Goal: Information Seeking & Learning: Find contact information

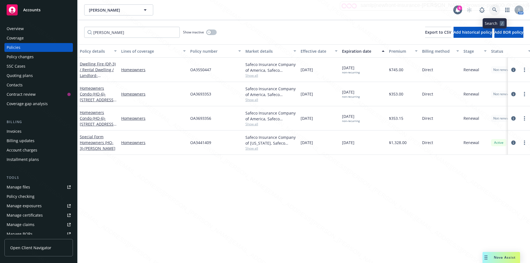
click at [493, 8] on icon at bounding box center [495, 9] width 5 height 5
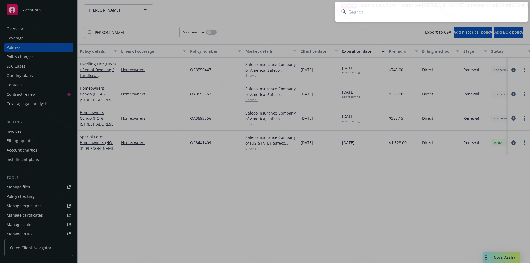
click at [398, 13] on input at bounding box center [431, 12] width 193 height 20
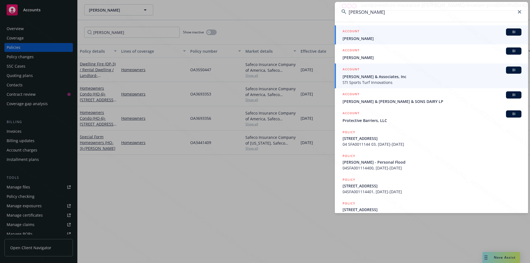
type input "barrios"
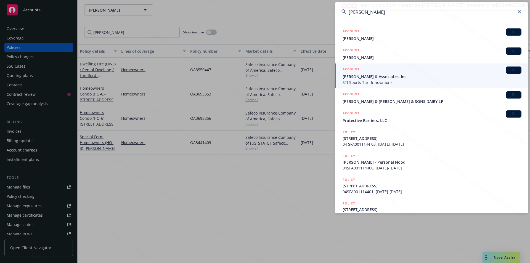
click at [370, 37] on span "Mario Barrios" at bounding box center [432, 39] width 179 height 6
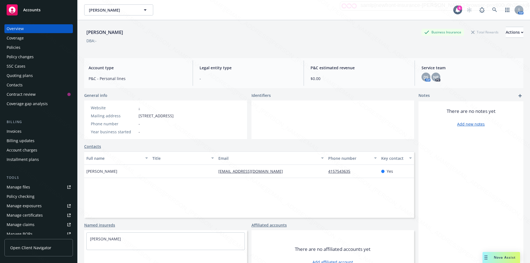
click at [16, 47] on div "Policies" at bounding box center [14, 47] width 14 height 9
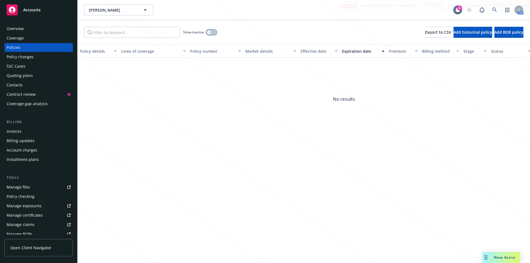
click at [210, 31] on icon "button" at bounding box center [209, 32] width 2 height 2
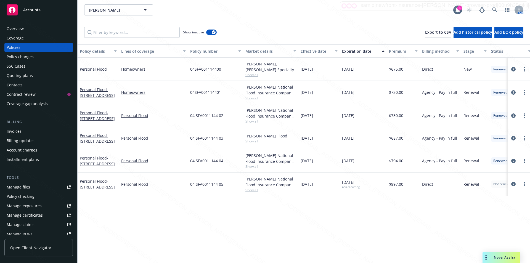
click at [358, 51] on div "Expiration date" at bounding box center [360, 51] width 36 height 6
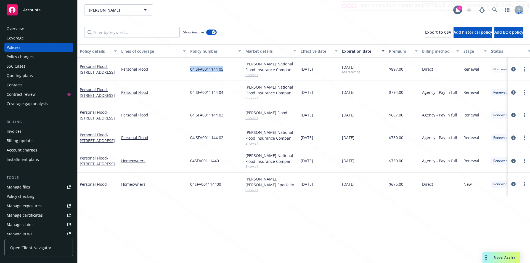
drag, startPoint x: 225, startPoint y: 70, endPoint x: 190, endPoint y: 69, distance: 35.1
click at [190, 69] on div "04 SFA0011144 05" at bounding box center [215, 69] width 55 height 23
copy span "04 SFA0011144 05"
click at [316, 28] on div "Show inactive Export to CSV Add historical policy Add BOR policy" at bounding box center [304, 32] width 453 height 24
click at [16, 27] on div "Overview" at bounding box center [15, 28] width 17 height 9
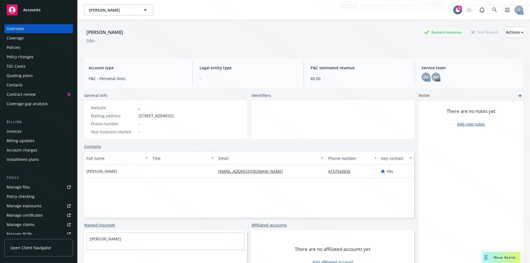
click at [12, 45] on div "Policies" at bounding box center [14, 47] width 14 height 9
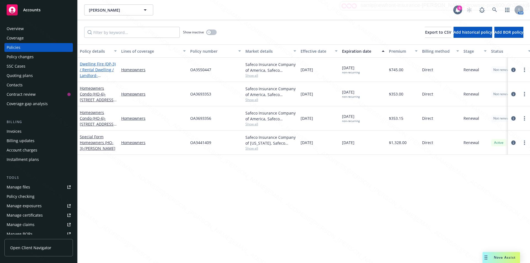
click at [102, 70] on link "Dwelling Fire (DP-3) / Rental Dwelling / Landlord - 523 W 219th ST Carson CA 90…" at bounding box center [98, 72] width 36 height 23
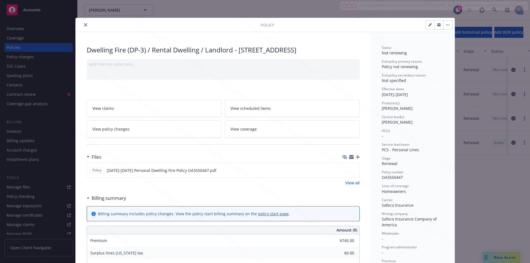
click at [85, 22] on button "close" at bounding box center [85, 25] width 7 height 7
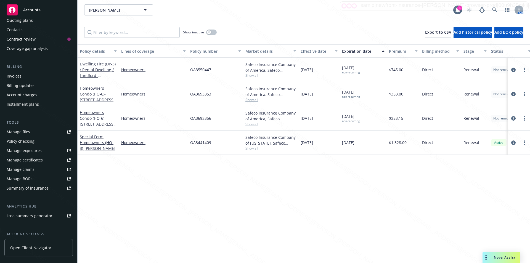
scroll to position [83, 0]
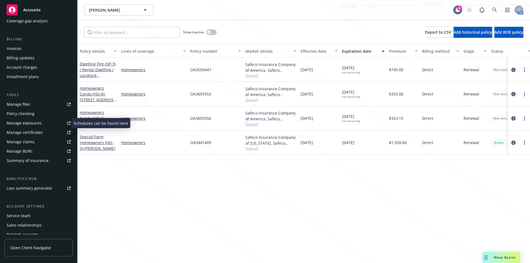
click at [33, 124] on div "Manage exposures" at bounding box center [24, 123] width 35 height 9
click at [19, 105] on div "Manage files" at bounding box center [18, 104] width 23 height 9
click at [207, 32] on button "button" at bounding box center [211, 33] width 10 height 6
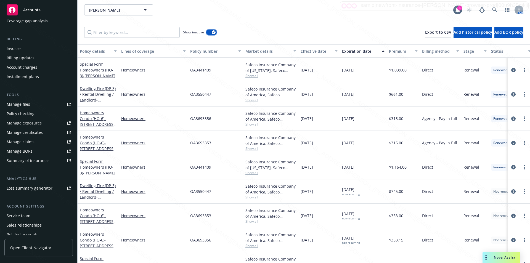
scroll to position [417, 0]
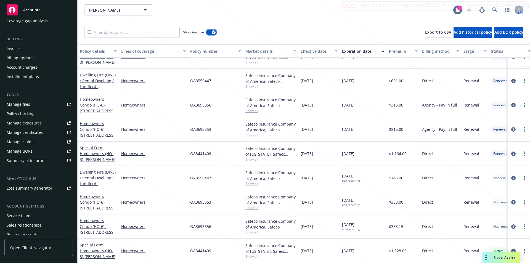
click at [214, 32] on icon "button" at bounding box center [214, 32] width 2 height 2
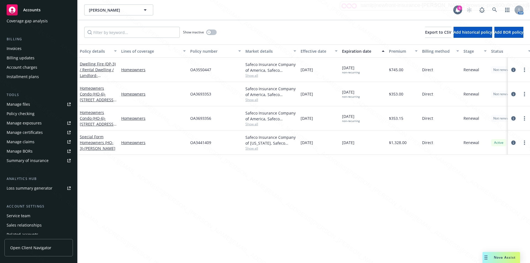
click at [256, 33] on div "Show inactive Export to CSV Add historical policy Add BOR policy" at bounding box center [304, 32] width 453 height 24
drag, startPoint x: 212, startPoint y: 96, endPoint x: 191, endPoint y: 95, distance: 21.6
click at [191, 95] on div "OA3693353" at bounding box center [215, 94] width 55 height 24
copy span "OA3693353"
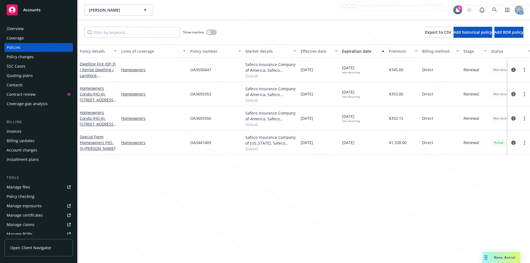
click at [16, 27] on div "Overview" at bounding box center [15, 28] width 17 height 9
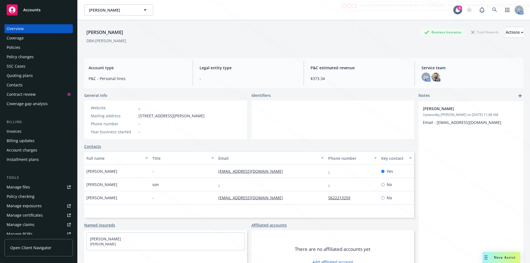
click at [233, 185] on div "-" at bounding box center [271, 184] width 110 height 13
drag, startPoint x: 257, startPoint y: 171, endPoint x: 216, endPoint y: 172, distance: 40.6
click at [216, 172] on div "italianal@aol.com" at bounding box center [271, 171] width 110 height 13
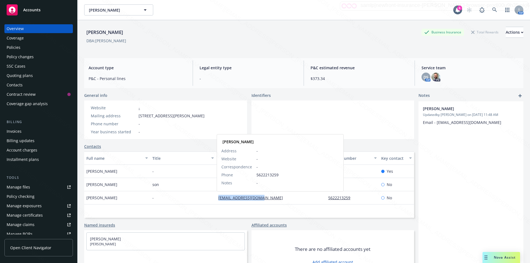
drag, startPoint x: 265, startPoint y: 199, endPoint x: 218, endPoint y: 197, distance: 47.6
click at [218, 197] on div "moiaussi99@yahoo.com Valerie Rosset Address - Website - Correspondence - Phone …" at bounding box center [271, 197] width 110 height 13
copy link "moiaussi99@yahoo.com"
click at [19, 49] on div "Policies" at bounding box center [14, 47] width 14 height 9
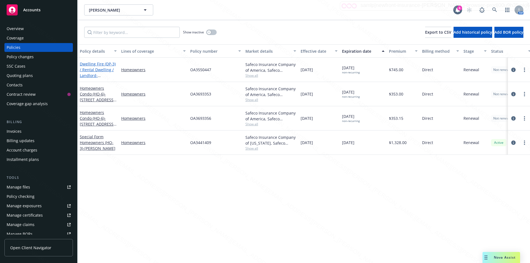
click at [97, 74] on span "- 523 W 219th ST Carson CA 90745" at bounding box center [97, 78] width 35 height 11
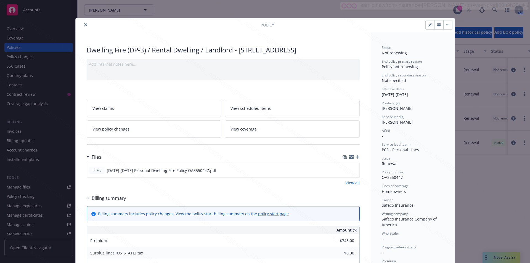
click at [84, 25] on icon "close" at bounding box center [85, 24] width 3 height 3
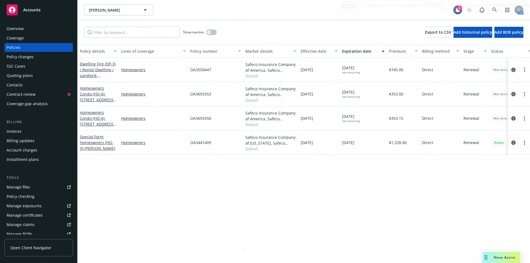
click at [20, 29] on div "Overview" at bounding box center [15, 28] width 17 height 9
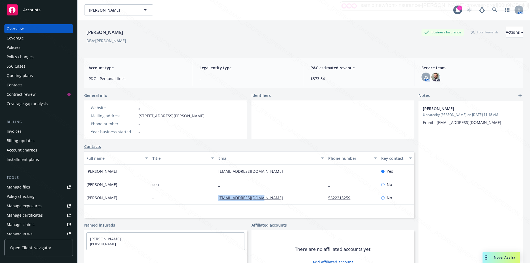
drag, startPoint x: 269, startPoint y: 200, endPoint x: 216, endPoint y: 199, distance: 52.5
click at [216, 199] on div "moiaussi99@yahoo.com" at bounding box center [271, 197] width 110 height 13
copy link "moiaussi99@yahoo.com"
drag, startPoint x: 254, startPoint y: 172, endPoint x: 216, endPoint y: 172, distance: 37.3
click at [216, 172] on div "italianal@aol.com" at bounding box center [271, 171] width 110 height 13
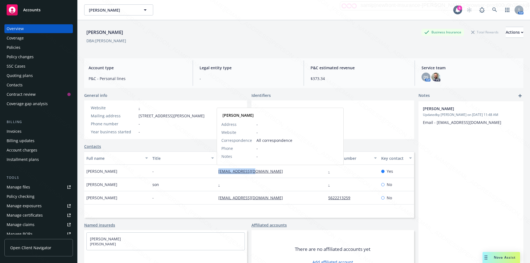
copy link "italianal@aol.com"
click at [15, 47] on div "Policies" at bounding box center [14, 47] width 14 height 9
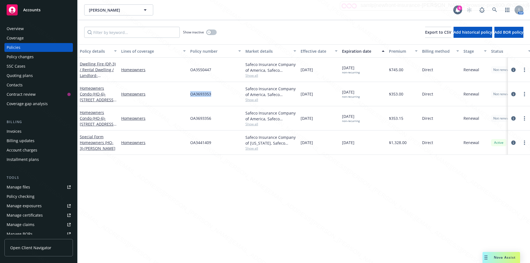
drag, startPoint x: 213, startPoint y: 94, endPoint x: 191, endPoint y: 94, distance: 21.8
click at [190, 94] on div "OA3693353" at bounding box center [215, 94] width 55 height 24
copy span "OA3693353"
click at [213, 117] on div "OA3693356" at bounding box center [215, 118] width 55 height 24
drag, startPoint x: 215, startPoint y: 145, endPoint x: 187, endPoint y: 143, distance: 28.0
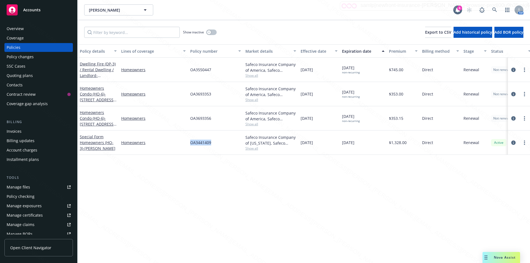
click at [187, 143] on div "Special Form Homeowners (HO-3) - Rosset, Albert Homeowners OA3441409 Safeco Ins…" at bounding box center [344, 143] width 533 height 24
copy div "OA3441409"
click at [211, 117] on div "OA3693356" at bounding box center [215, 118] width 55 height 24
drag, startPoint x: 213, startPoint y: 119, endPoint x: 188, endPoint y: 118, distance: 24.6
click at [188, 118] on div "OA3693356" at bounding box center [215, 118] width 55 height 24
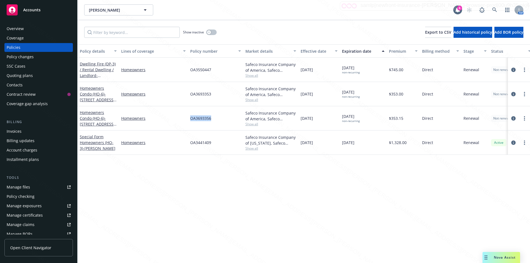
copy span "OA3693356"
click at [100, 77] on span "- 523 W 219th ST Carson CA 90745" at bounding box center [97, 78] width 35 height 11
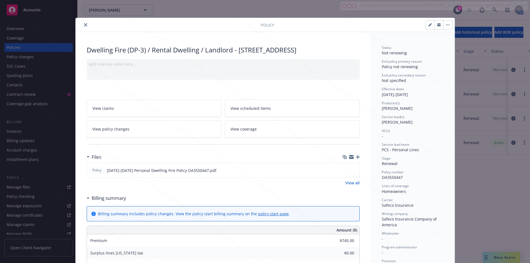
click at [85, 25] on icon "close" at bounding box center [85, 24] width 3 height 3
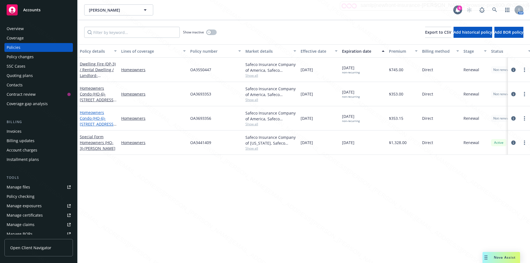
click at [95, 123] on span "- 22316 S VERMONT AVE UNIT 2 TORRANCE, CA 90502-2439" at bounding box center [98, 124] width 37 height 17
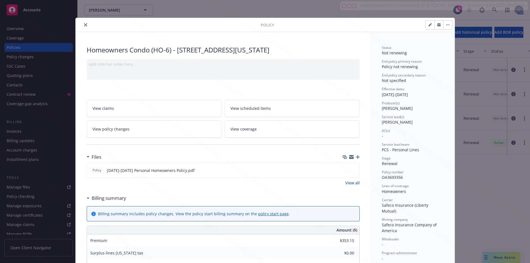
click at [85, 26] on icon "close" at bounding box center [85, 24] width 3 height 3
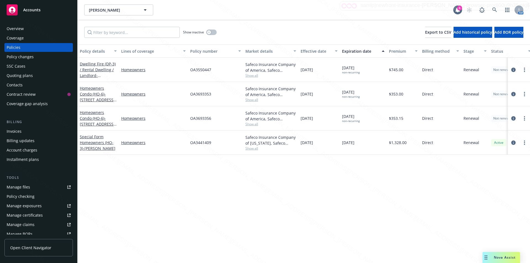
click at [186, 171] on div "Policy details Lines of coverage Policy number Market details Effective date Ex…" at bounding box center [304, 153] width 453 height 219
click at [209, 31] on icon "button" at bounding box center [209, 32] width 2 height 2
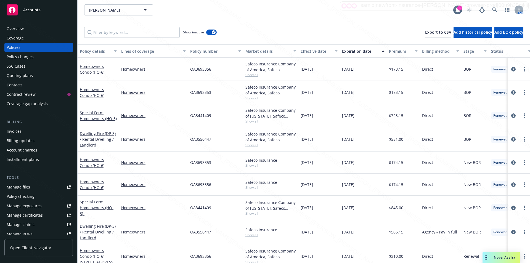
click at [258, 30] on div "Show inactive Export to CSV Add historical policy Add BOR policy" at bounding box center [304, 32] width 453 height 24
click at [233, 28] on div "Show inactive Export to CSV Add historical policy Add BOR policy" at bounding box center [304, 32] width 453 height 24
click at [493, 9] on icon at bounding box center [495, 9] width 5 height 5
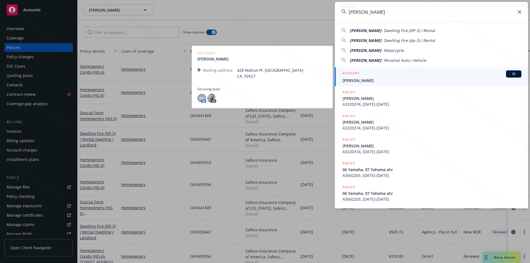
type input "Williams, David L"
click at [392, 79] on span "Williams, David L" at bounding box center [432, 81] width 179 height 6
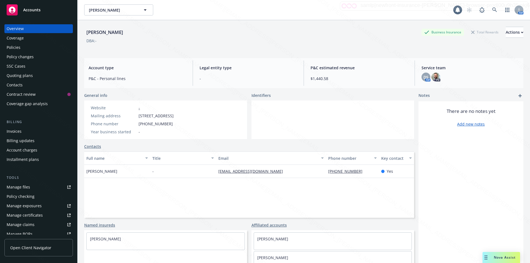
click at [17, 46] on div "Policies" at bounding box center [14, 47] width 14 height 9
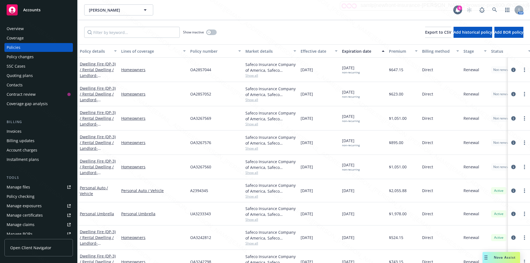
click at [191, 10] on div "Williams, David L Williams, David L" at bounding box center [268, 9] width 369 height 11
click at [19, 206] on div "Manage exposures" at bounding box center [24, 206] width 35 height 9
click at [496, 8] on icon at bounding box center [495, 9] width 5 height 5
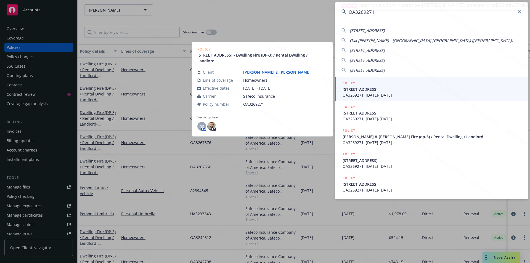
type input "OA3269271"
click at [375, 90] on span "19591 GRANDVIEW CIR HUNTINGTON BEACH, CA 92648-5571" at bounding box center [432, 89] width 179 height 6
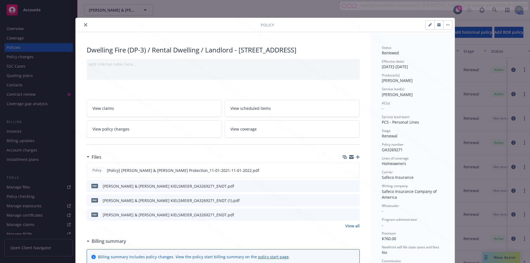
click at [84, 24] on icon "close" at bounding box center [85, 24] width 3 height 3
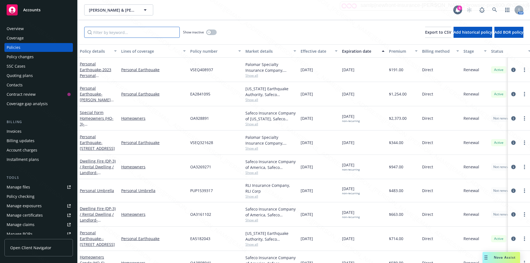
click at [115, 33] on input "Filter by keyword..." at bounding box center [132, 32] width 96 height 11
paste input "OA3269271"
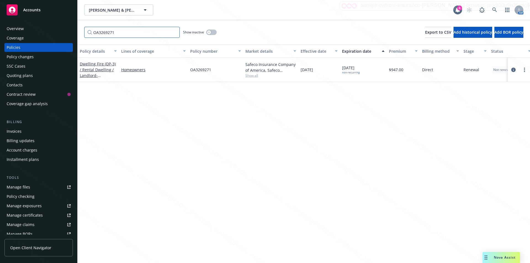
type input "OA3269271"
click at [177, 106] on div "Policy details Lines of coverage Policy number Market details Effective date Ex…" at bounding box center [304, 153] width 453 height 219
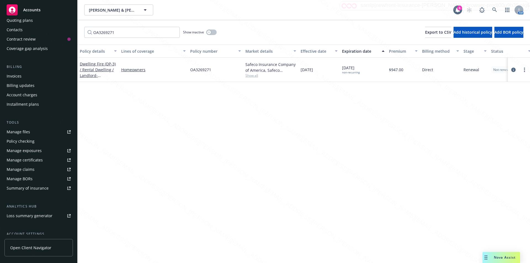
scroll to position [106, 0]
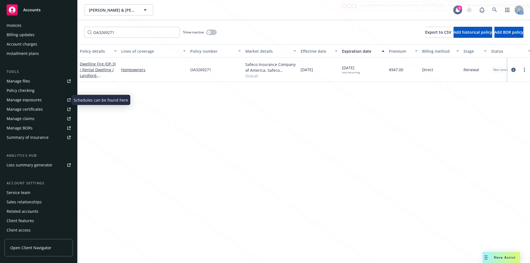
click at [31, 99] on div "Manage exposures" at bounding box center [24, 100] width 35 height 9
click at [23, 81] on div "Manage files" at bounding box center [18, 81] width 23 height 9
click at [16, 25] on div "Invoices" at bounding box center [14, 25] width 15 height 9
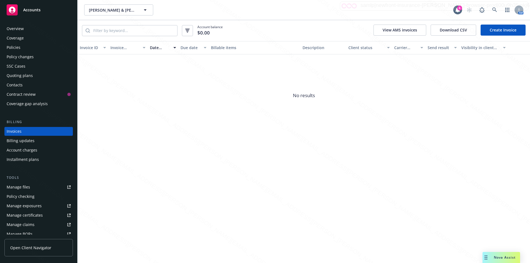
click at [22, 26] on div "Overview" at bounding box center [15, 28] width 17 height 9
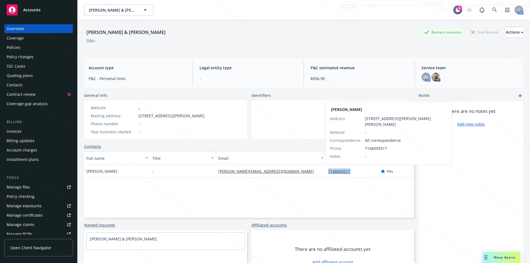
drag, startPoint x: 354, startPoint y: 171, endPoint x: 327, endPoint y: 172, distance: 27.1
click at [327, 172] on div "7146093517 Barry Wendy D Kielsmeier Address 10162 Meredith Dr Huntington Beach,…" at bounding box center [352, 171] width 53 height 13
copy link "7146093517"
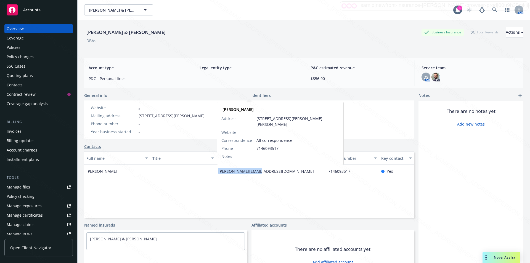
drag, startPoint x: 216, startPoint y: 173, endPoint x: 256, endPoint y: 173, distance: 39.5
click at [256, 173] on div "barry.dbk@gmail.com Barry Wendy D Kielsmeier Address 10162 Meredith Dr Huntingt…" at bounding box center [271, 171] width 110 height 13
copy link "barry.dbk@gmail.com"
click at [14, 50] on div "Policies" at bounding box center [14, 47] width 14 height 9
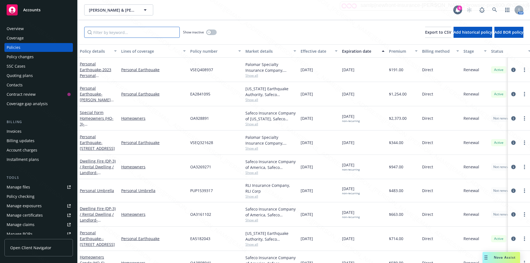
click at [119, 33] on input "Filter by keyword..." at bounding box center [132, 32] width 96 height 11
paste input "OA3269271"
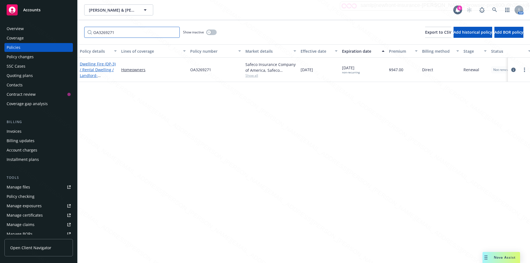
type input "OA3269271"
click at [101, 72] on link "Dwelling Fire (DP-3) / Rental Dwelling / Landlord - 19591 GRANDVIEW CIR HUNTING…" at bounding box center [98, 72] width 36 height 23
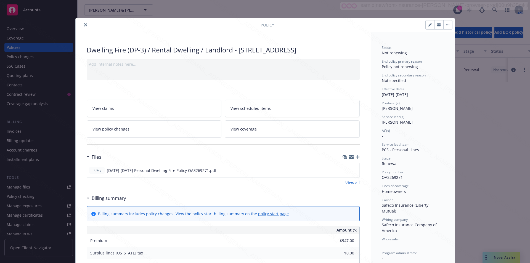
drag, startPoint x: 238, startPoint y: 49, endPoint x: 309, endPoint y: 51, distance: 70.5
click at [309, 51] on div "Dwelling Fire (DP-3) / Rental Dwelling / Landlord - 19591 GRANDVIEW CIR HUNTING…" at bounding box center [223, 49] width 273 height 9
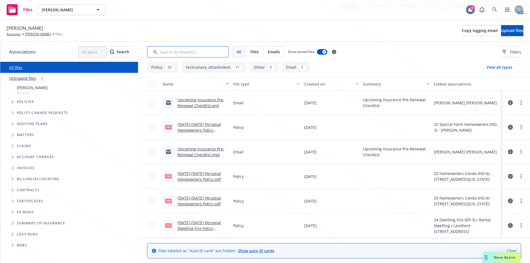
click at [180, 55] on input "Search by keyword..." at bounding box center [187, 51] width 81 height 11
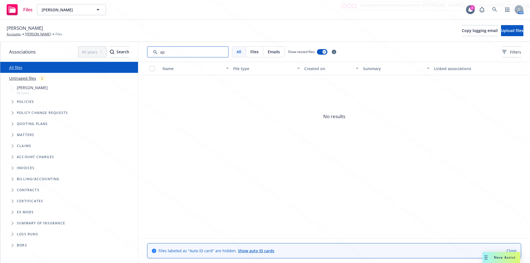
type input "a"
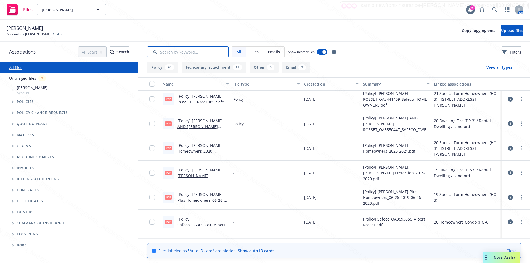
scroll to position [609, 0]
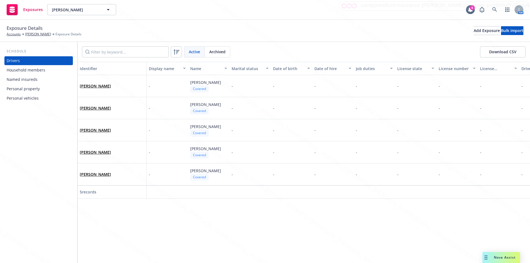
click at [31, 72] on div "Household members" at bounding box center [26, 70] width 39 height 9
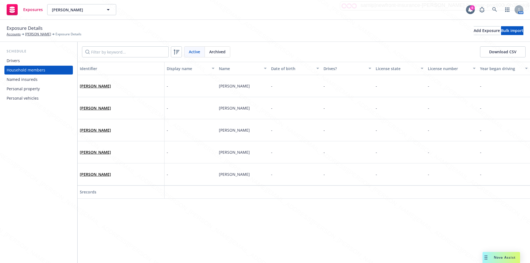
click at [27, 80] on div "Named insureds" at bounding box center [22, 79] width 31 height 9
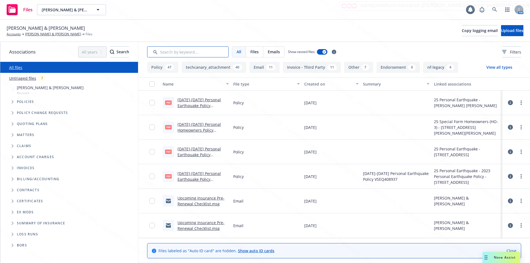
click at [165, 51] on input "Search by keyword..." at bounding box center [187, 51] width 81 height 11
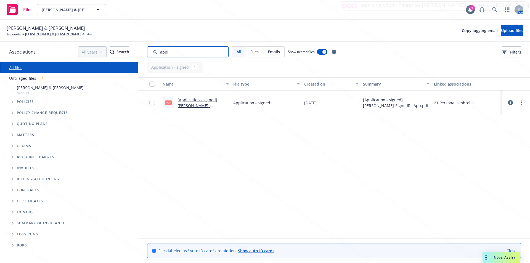
type input "appl"
click at [185, 101] on link "[Application - signed] [PERSON_NAME]-SignedRLIApp.pdf" at bounding box center [198, 105] width 40 height 17
